Goal: Task Accomplishment & Management: Use online tool/utility

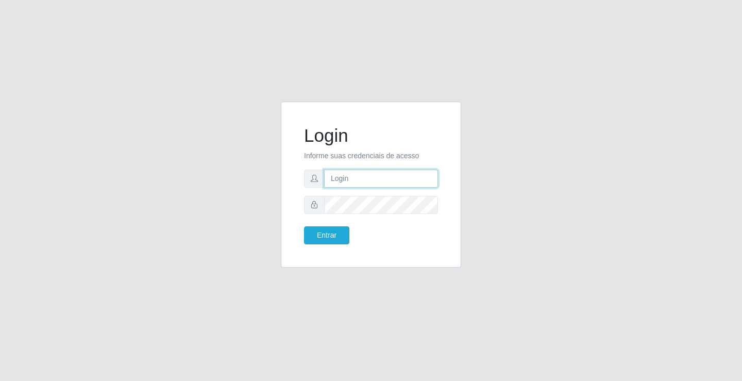
drag, startPoint x: 0, startPoint y: 0, endPoint x: 368, endPoint y: 176, distance: 407.7
click at [368, 176] on input "text" at bounding box center [381, 179] width 114 height 18
click at [493, 150] on div "Login Informe suas credenciais de acesso ZI Entrar" at bounding box center [371, 191] width 588 height 178
click at [349, 180] on input "ZI" at bounding box center [381, 179] width 114 height 18
type input "Z"
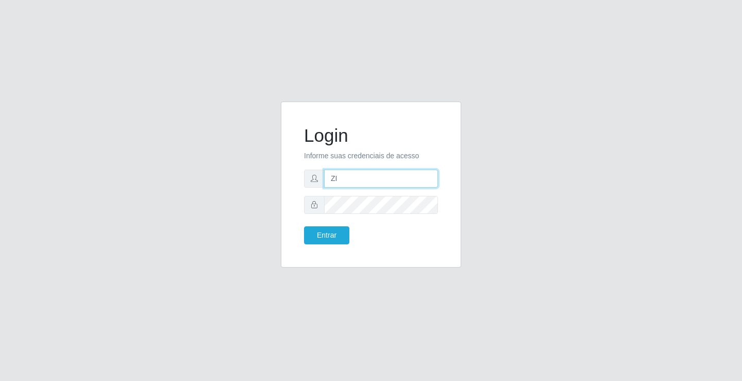
type input "Z"
type input "zivaneide@ideal"
click at [304, 226] on button "Entrar" at bounding box center [326, 235] width 45 height 18
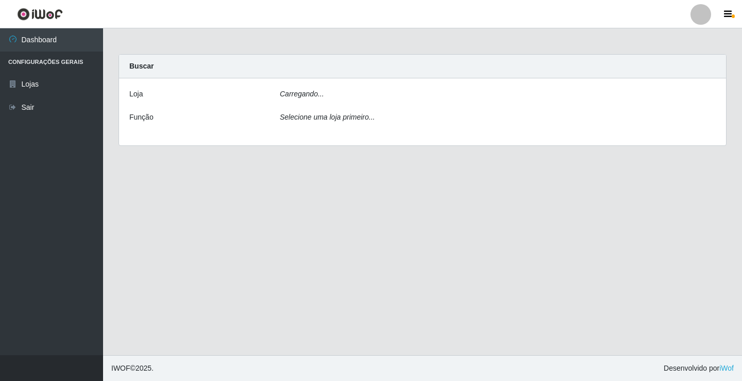
click at [334, 231] on main "Carregando... Buscar [PERSON_NAME]... Função Selecione uma loja primeiro..." at bounding box center [422, 191] width 639 height 327
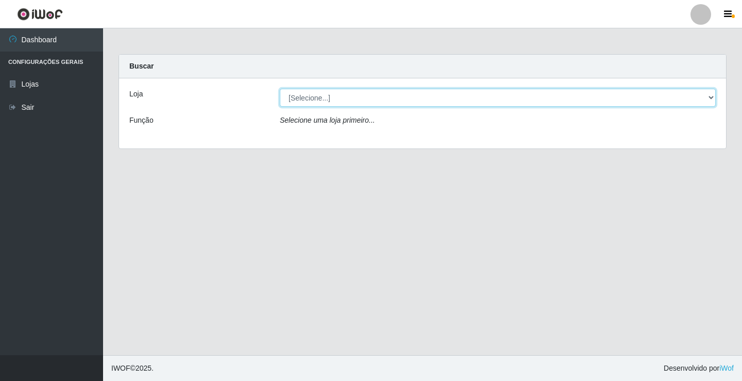
click at [716, 99] on div "[Selecione...] Ideal - Conceição" at bounding box center [498, 98] width 452 height 18
select select "231"
click at [280, 89] on select "[Selecione...] Ideal - Conceição" at bounding box center [498, 98] width 436 height 18
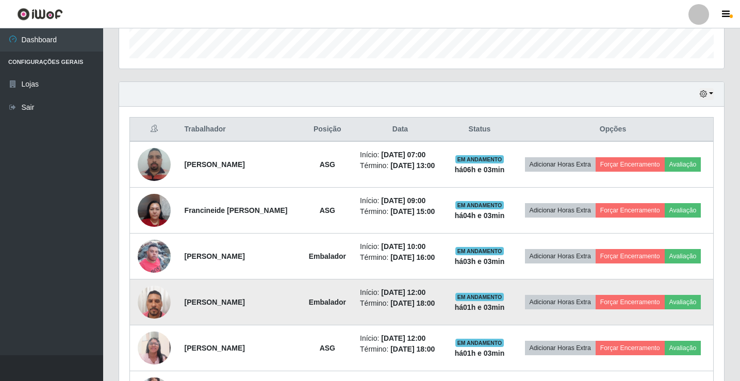
scroll to position [309, 0]
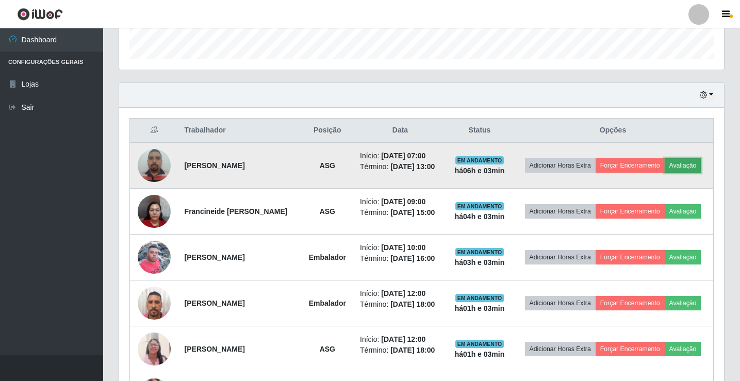
click at [685, 167] on button "Avaliação" at bounding box center [683, 165] width 37 height 14
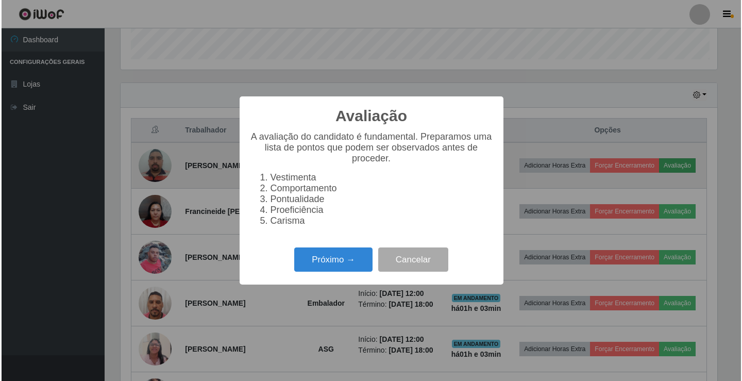
scroll to position [214, 600]
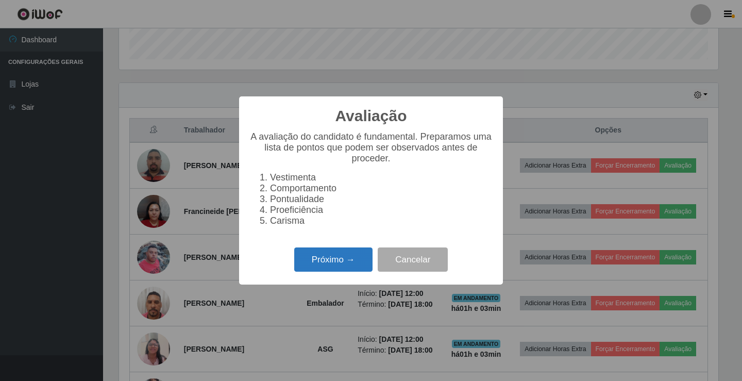
click at [349, 262] on button "Próximo →" at bounding box center [333, 259] width 78 height 24
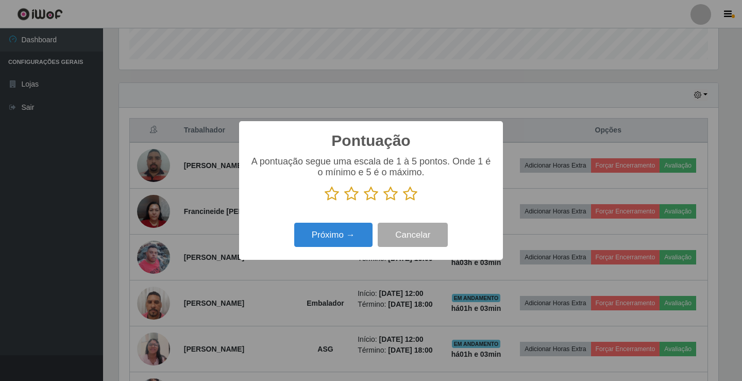
click at [392, 193] on icon at bounding box center [391, 193] width 14 height 15
click at [384, 202] on input "radio" at bounding box center [384, 202] width 0 height 0
click at [360, 242] on button "Próximo →" at bounding box center [333, 235] width 78 height 24
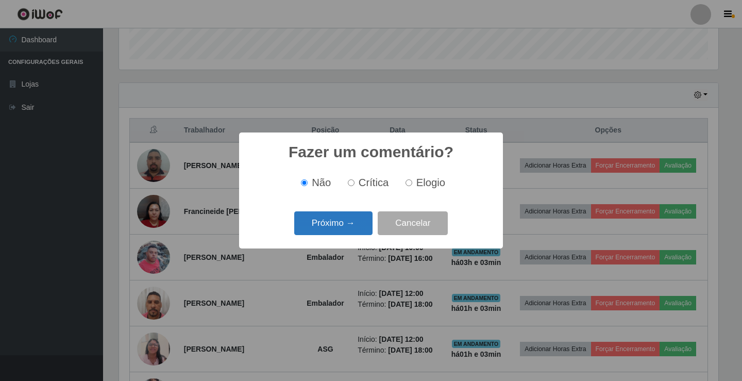
click at [359, 226] on button "Próximo →" at bounding box center [333, 223] width 78 height 24
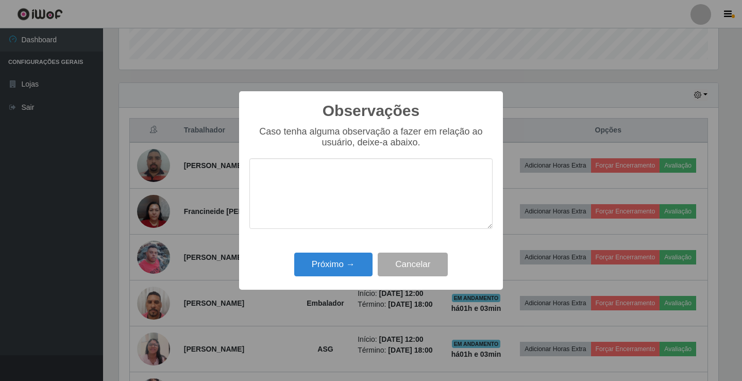
click at [311, 201] on textarea at bounding box center [371, 193] width 243 height 71
type textarea "ATIVO"
click at [366, 257] on button "Próximo →" at bounding box center [333, 265] width 78 height 24
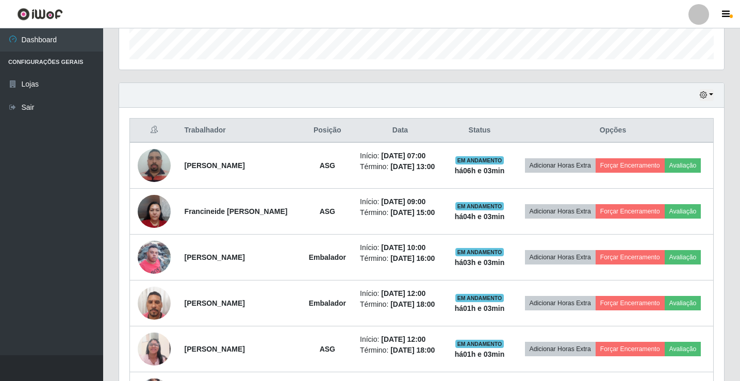
scroll to position [214, 605]
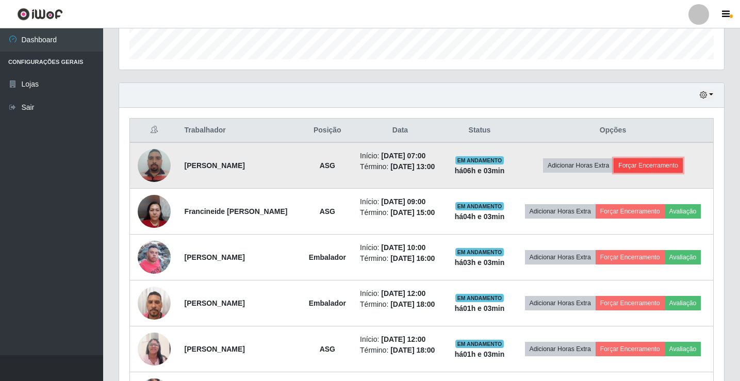
click at [635, 168] on button "Forçar Encerramento" at bounding box center [648, 165] width 69 height 14
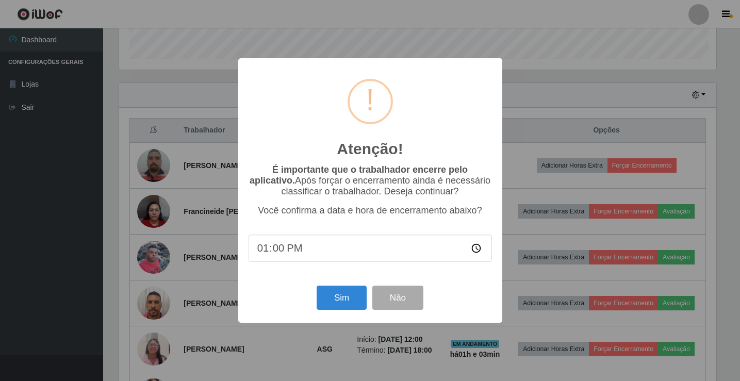
scroll to position [214, 600]
click at [347, 303] on button "Sim" at bounding box center [343, 298] width 50 height 24
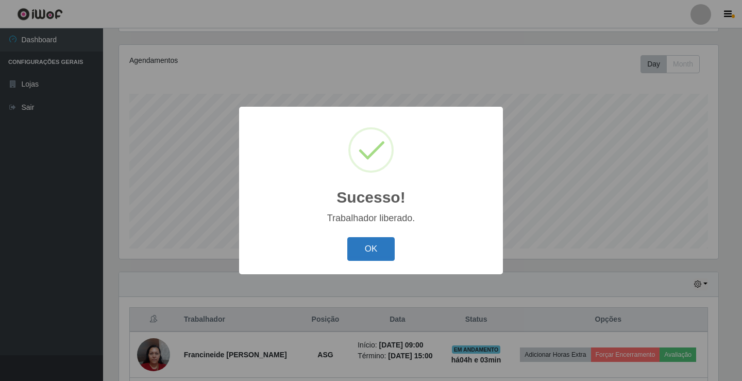
click at [363, 250] on button "OK" at bounding box center [371, 249] width 48 height 24
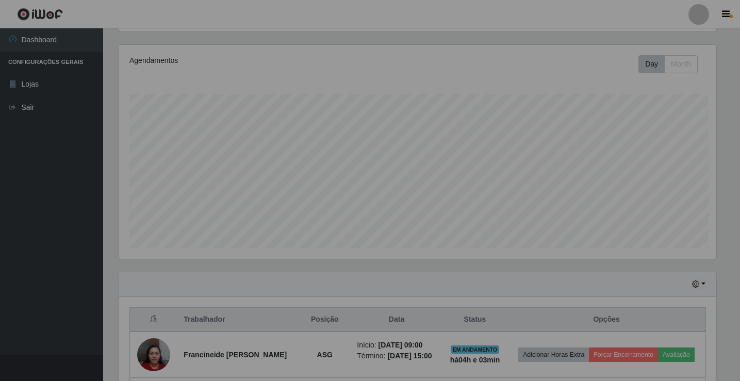
scroll to position [214, 605]
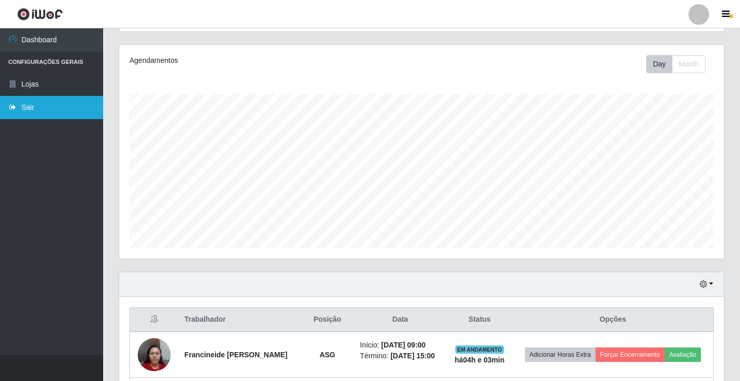
click at [41, 110] on link "Sair" at bounding box center [51, 107] width 103 height 23
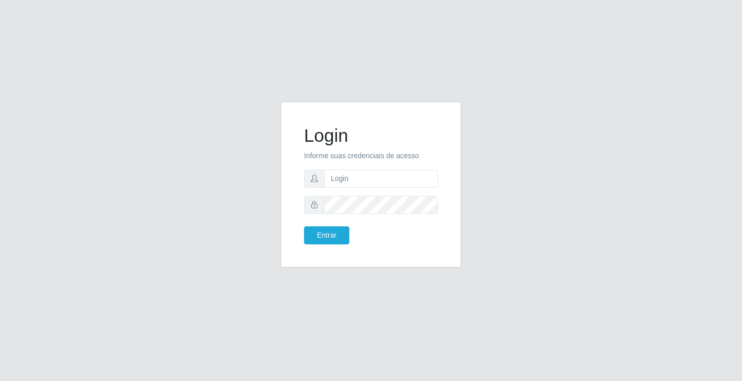
drag, startPoint x: 678, startPoint y: 235, endPoint x: 695, endPoint y: 227, distance: 18.2
click at [686, 229] on div "Login Informe suas credenciais de acesso Entrar" at bounding box center [371, 190] width 742 height 381
